Goal: Transaction & Acquisition: Purchase product/service

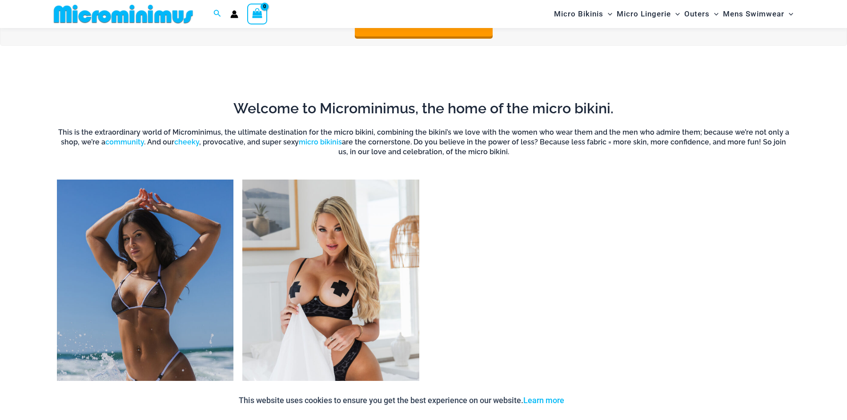
scroll to position [704, 0]
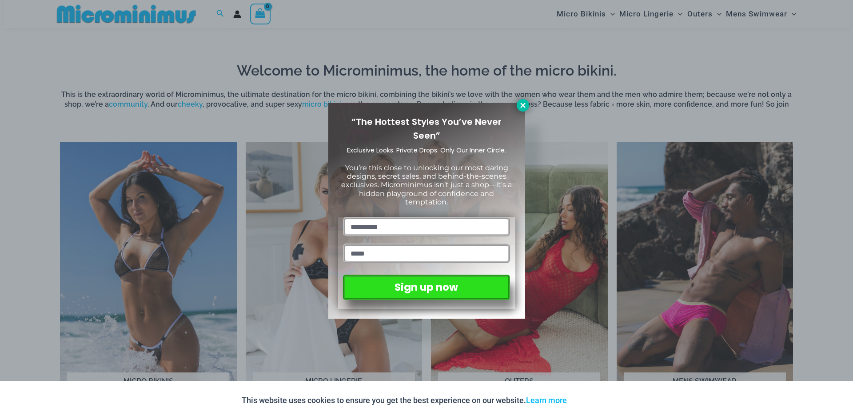
click at [521, 101] on icon at bounding box center [523, 105] width 8 height 8
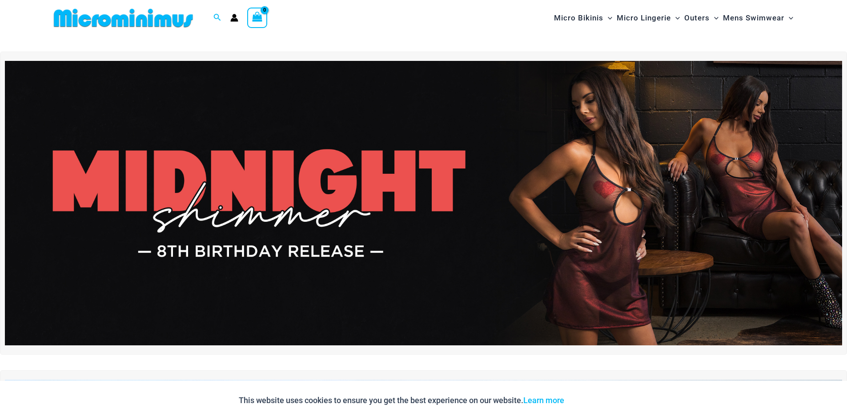
scroll to position [0, 0]
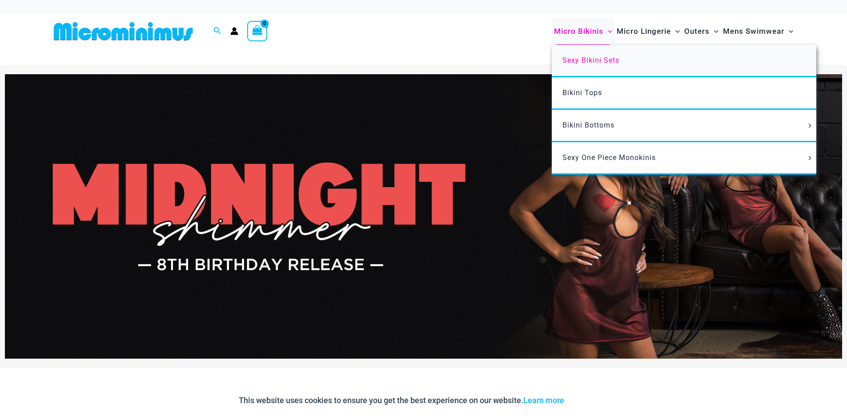
click at [596, 61] on span "Sexy Bikini Sets" at bounding box center [590, 60] width 57 height 8
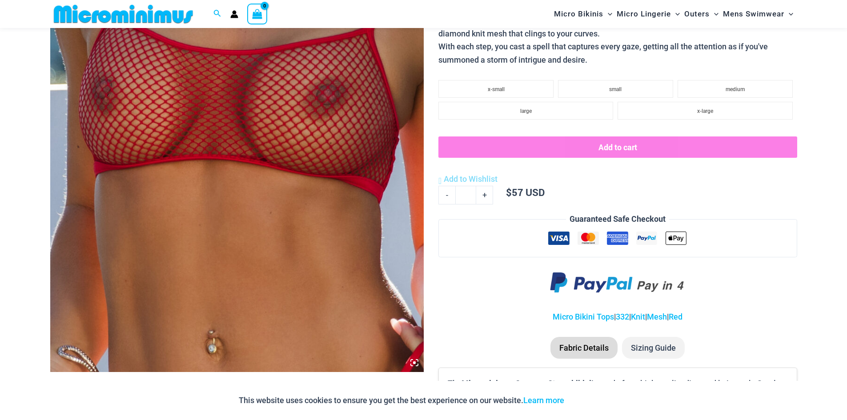
scroll to position [260, 0]
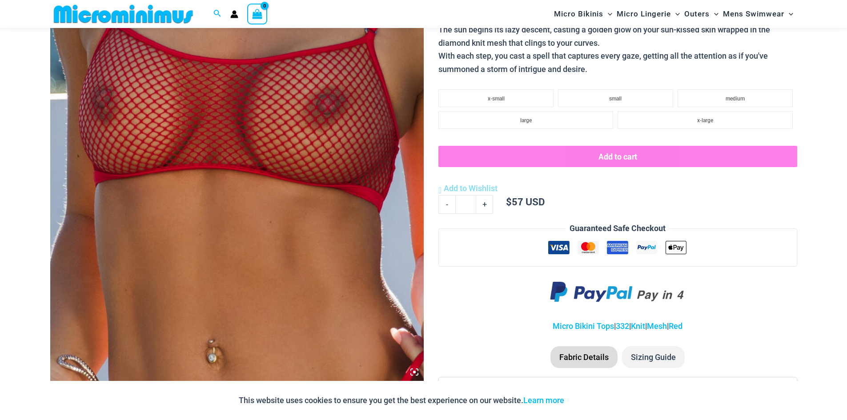
click at [413, 371] on icon at bounding box center [414, 372] width 8 height 8
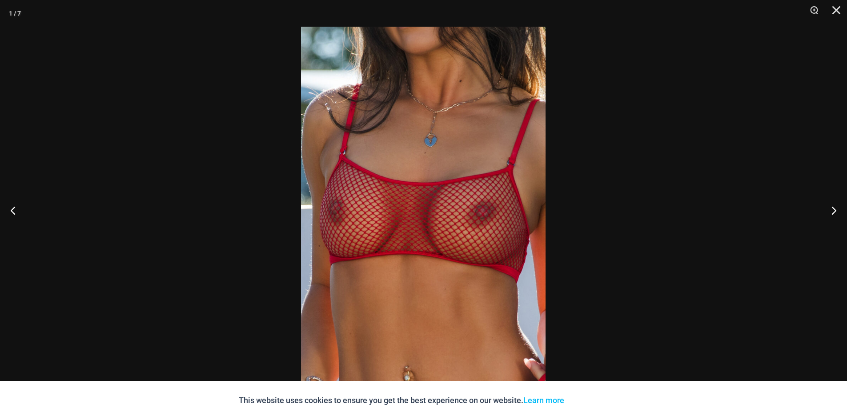
click at [406, 221] on img at bounding box center [423, 210] width 244 height 367
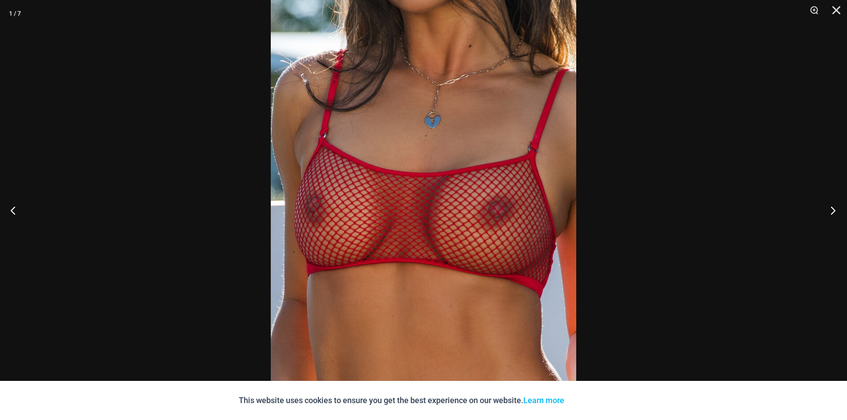
click at [832, 214] on button "Next" at bounding box center [829, 210] width 33 height 44
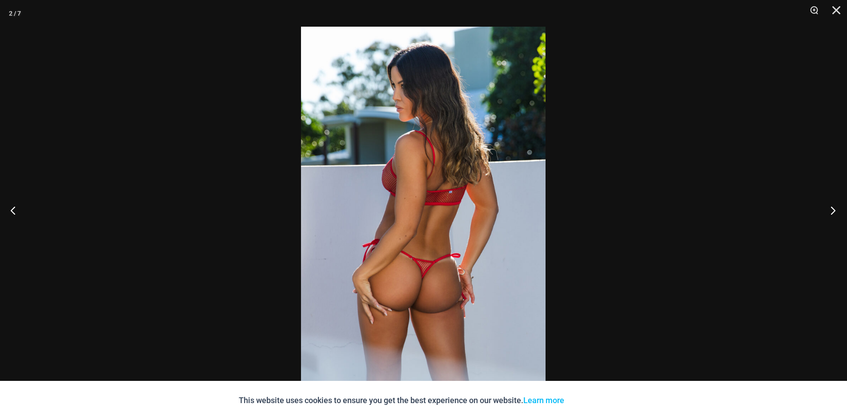
click at [833, 212] on button "Next" at bounding box center [829, 210] width 33 height 44
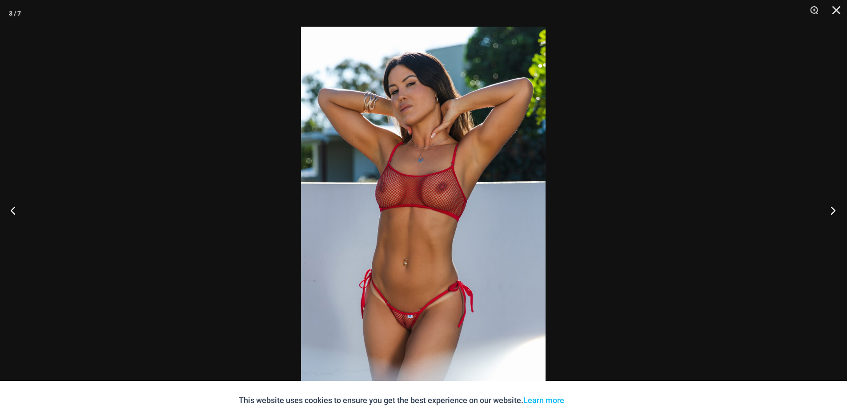
click at [833, 212] on button "Next" at bounding box center [829, 210] width 33 height 44
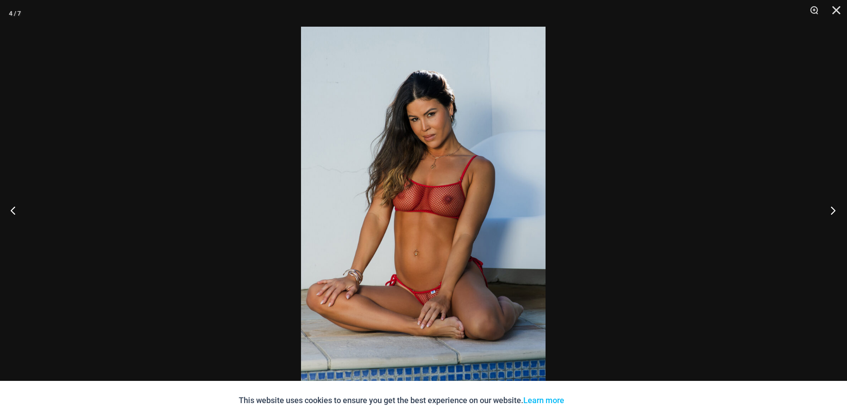
click at [833, 212] on button "Next" at bounding box center [829, 210] width 33 height 44
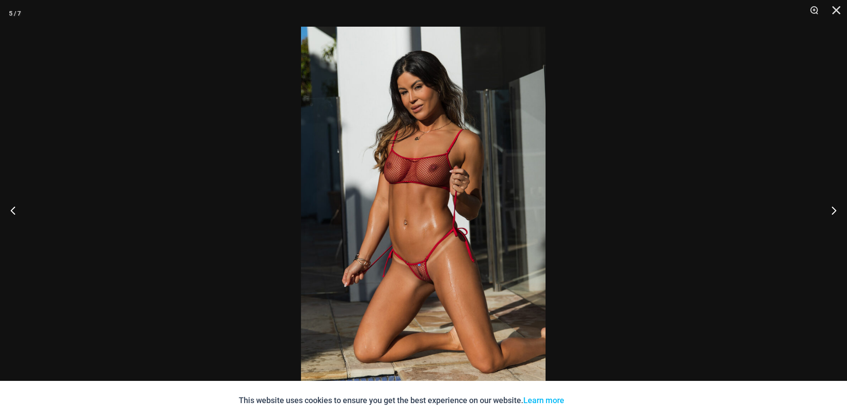
click at [423, 270] on img at bounding box center [423, 210] width 244 height 367
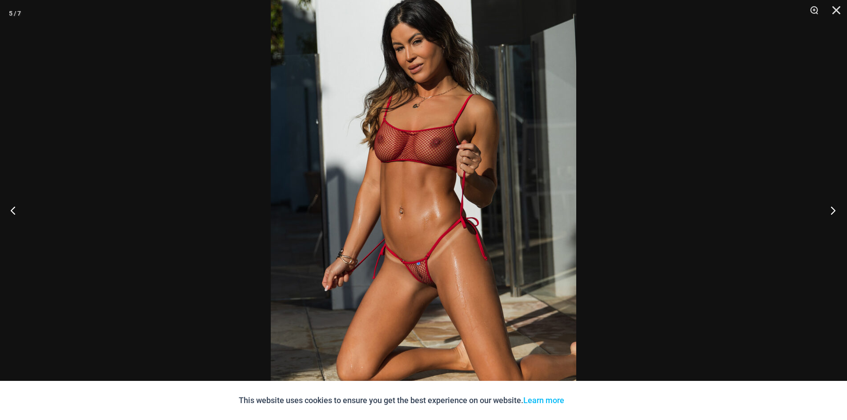
click at [831, 212] on button "Next" at bounding box center [829, 210] width 33 height 44
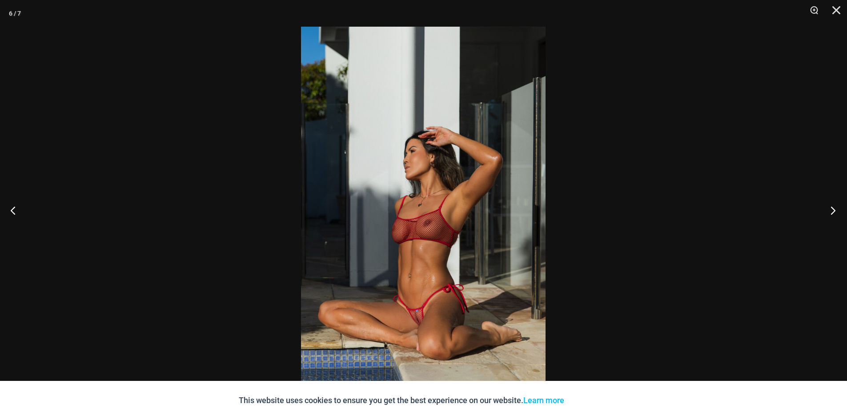
click at [832, 212] on button "Next" at bounding box center [829, 210] width 33 height 44
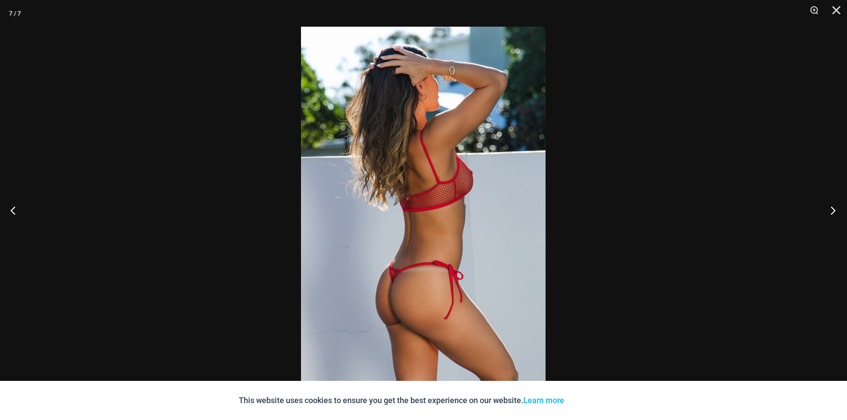
click at [832, 212] on button "Next" at bounding box center [829, 210] width 33 height 44
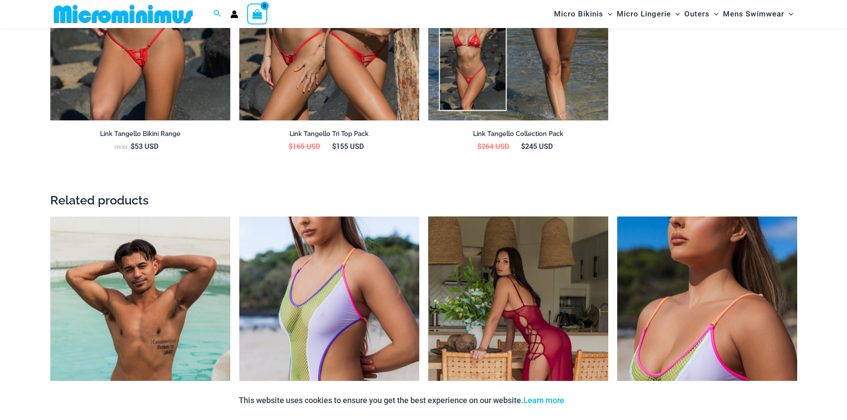
scroll to position [1236, 0]
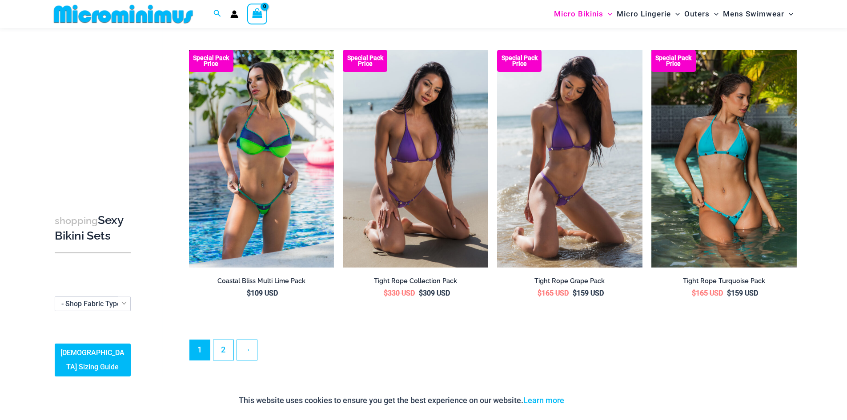
scroll to position [2037, 0]
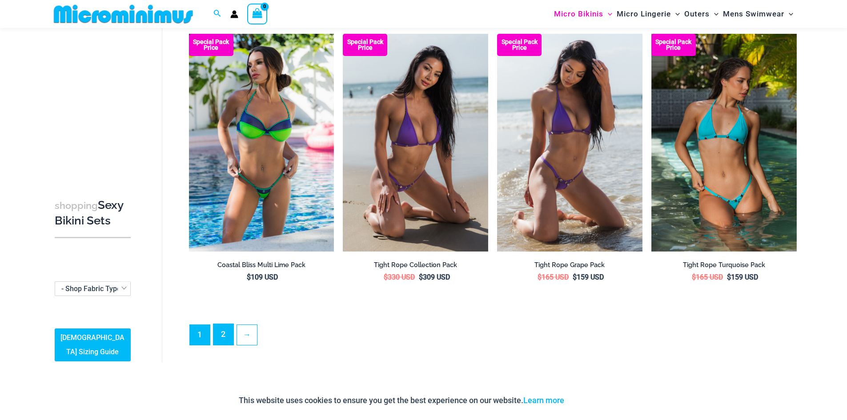
click at [217, 328] on link "2" at bounding box center [223, 334] width 20 height 21
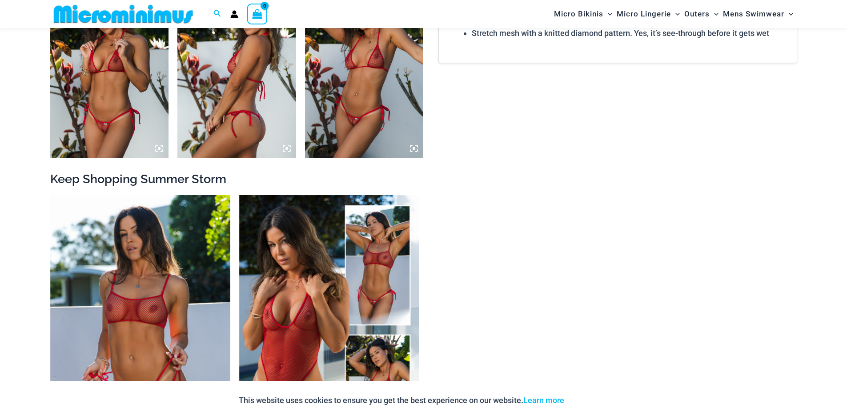
scroll to position [1103, 0]
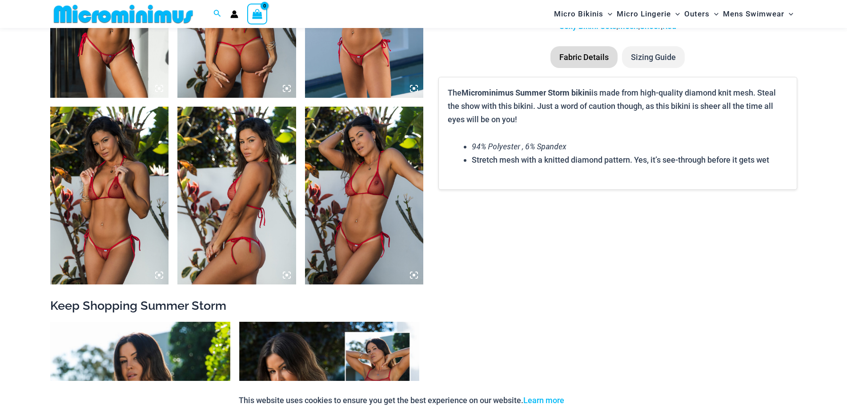
click at [416, 277] on icon at bounding box center [414, 275] width 8 height 8
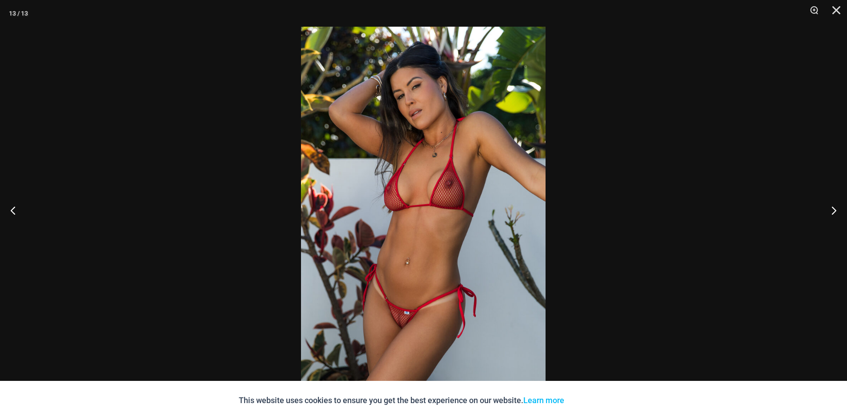
click at [428, 183] on img at bounding box center [423, 210] width 244 height 367
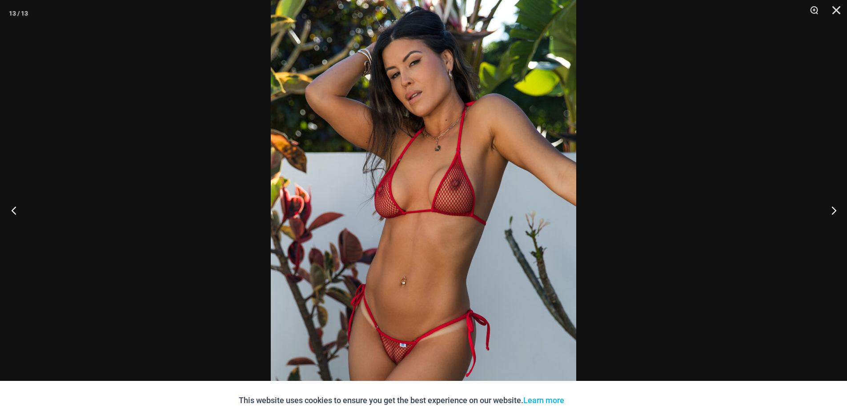
click at [8, 209] on button "Previous" at bounding box center [16, 210] width 33 height 44
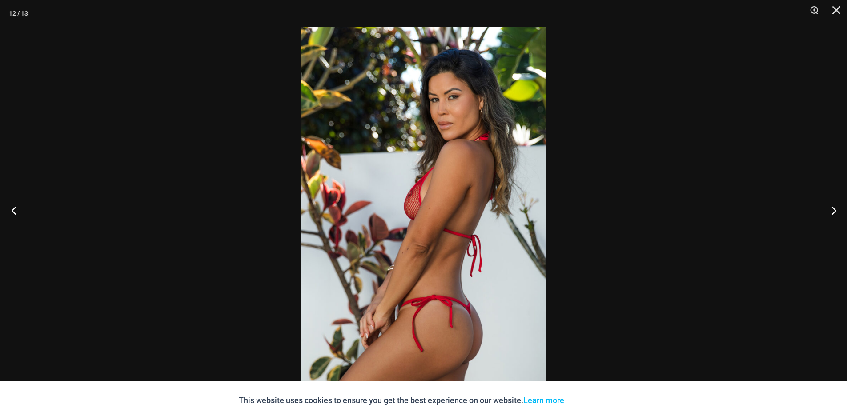
click at [8, 209] on button "Previous" at bounding box center [16, 210] width 33 height 44
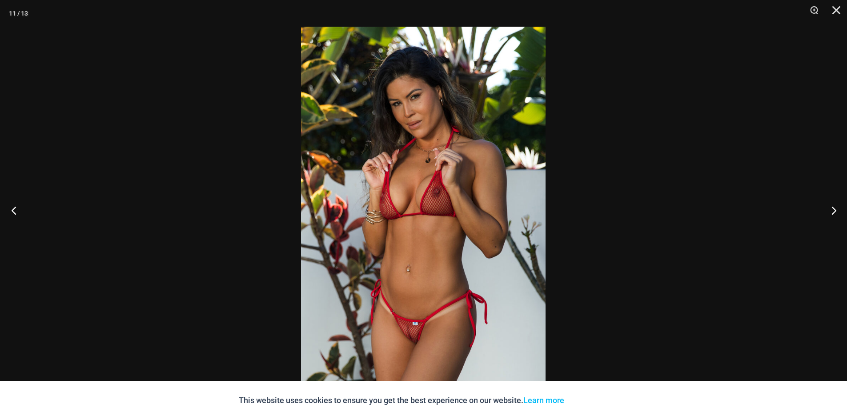
click at [8, 209] on button "Previous" at bounding box center [16, 210] width 33 height 44
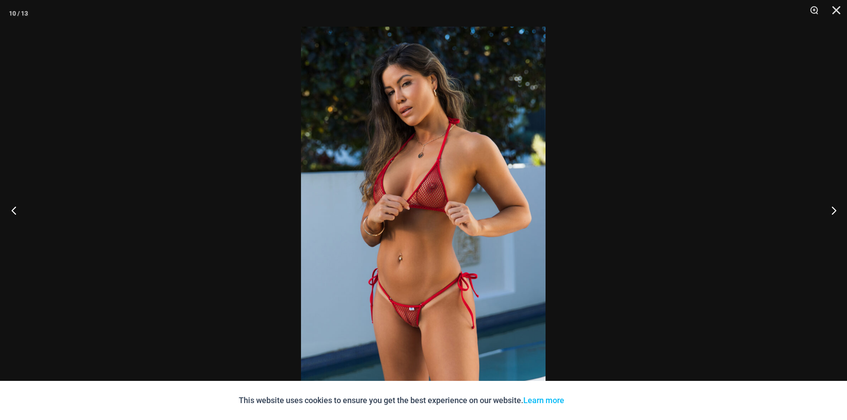
click at [8, 209] on button "Previous" at bounding box center [16, 210] width 33 height 44
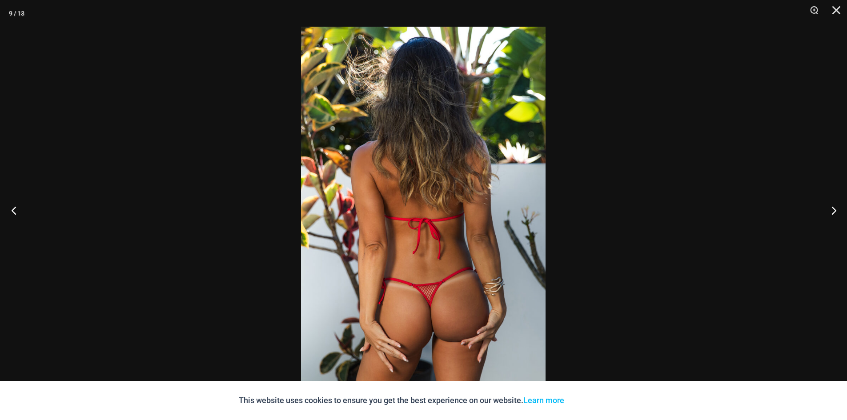
click at [8, 209] on button "Previous" at bounding box center [16, 210] width 33 height 44
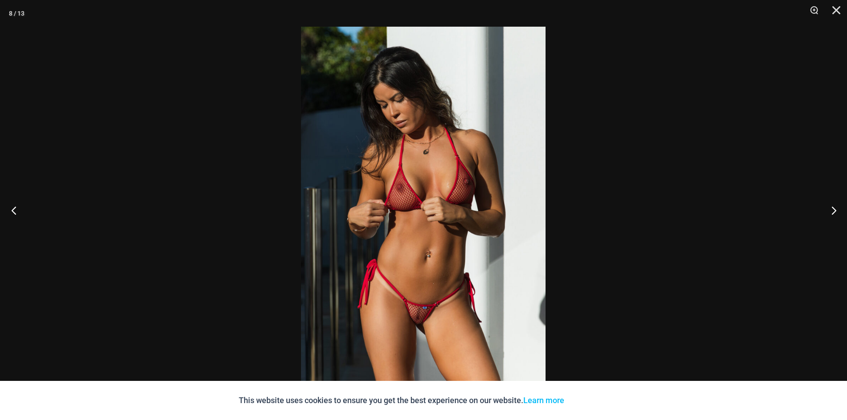
click at [8, 209] on button "Previous" at bounding box center [16, 210] width 33 height 44
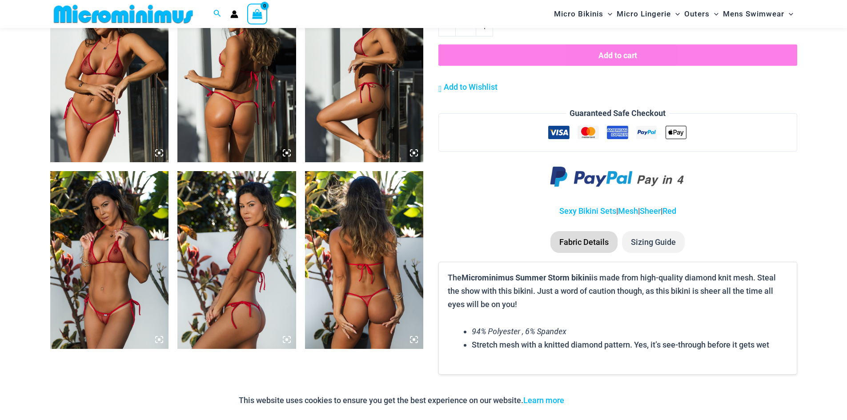
scroll to position [1237, 0]
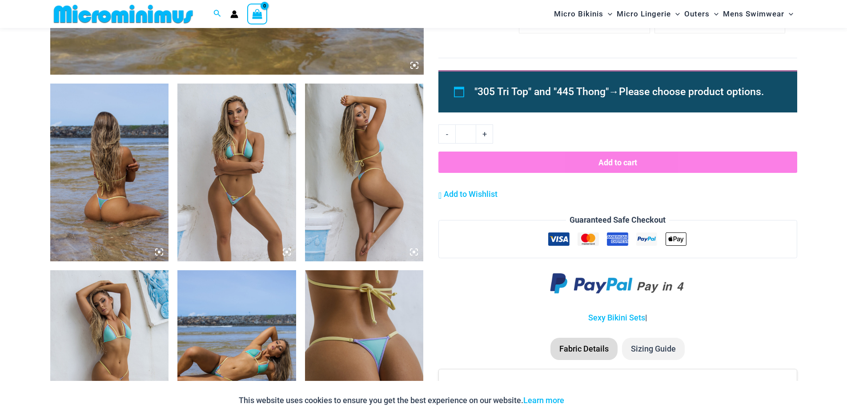
scroll to position [704, 0]
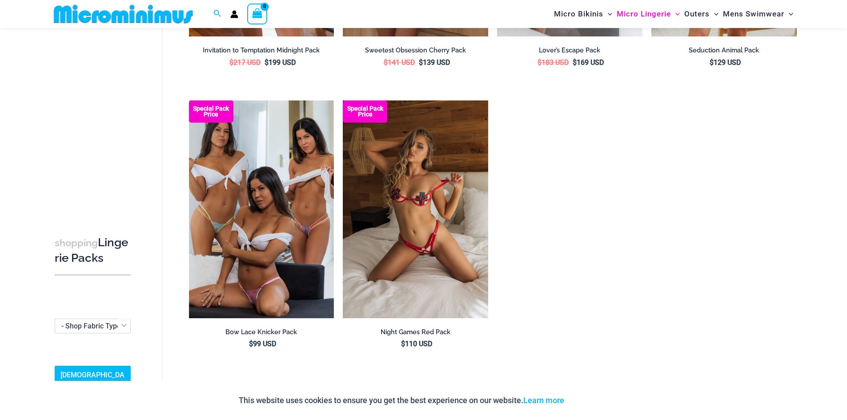
scroll to position [1192, 0]
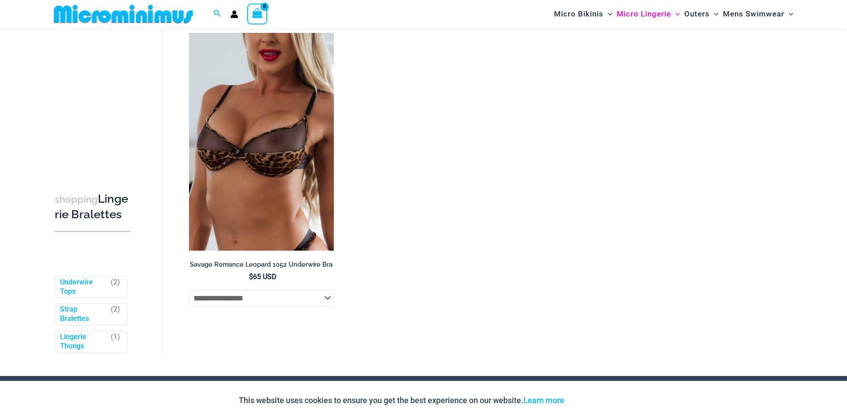
scroll to position [660, 0]
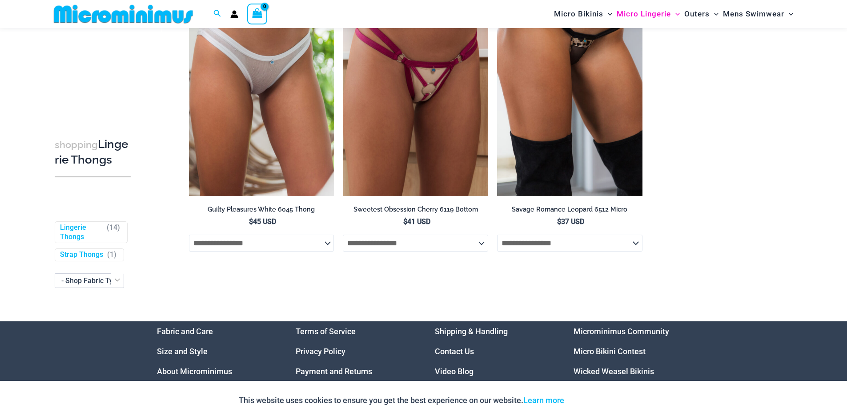
scroll to position [966, 0]
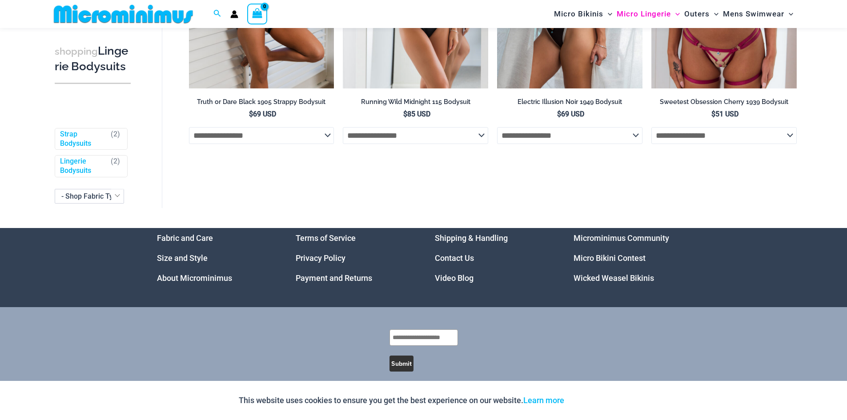
scroll to position [239, 0]
